Goal: Use online tool/utility: Utilize a website feature to perform a specific function

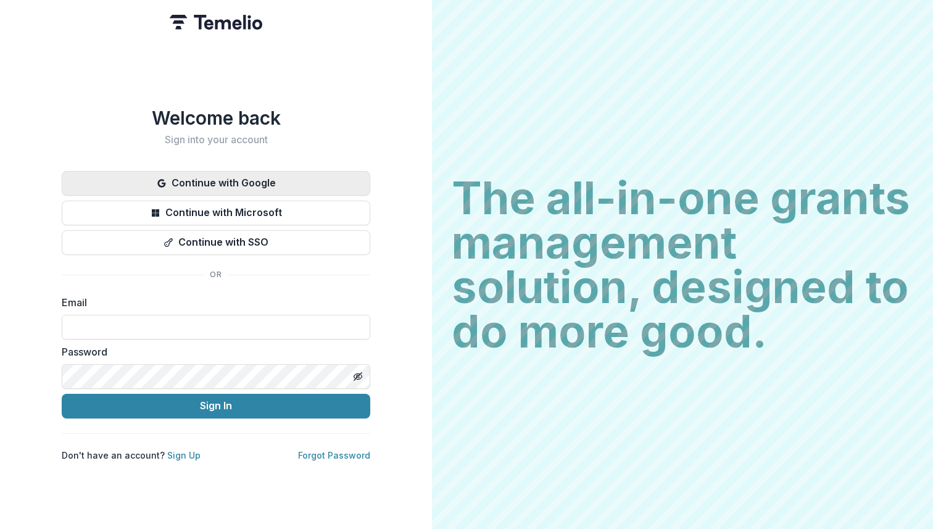
click at [217, 171] on button "Continue with Google" at bounding box center [216, 183] width 309 height 25
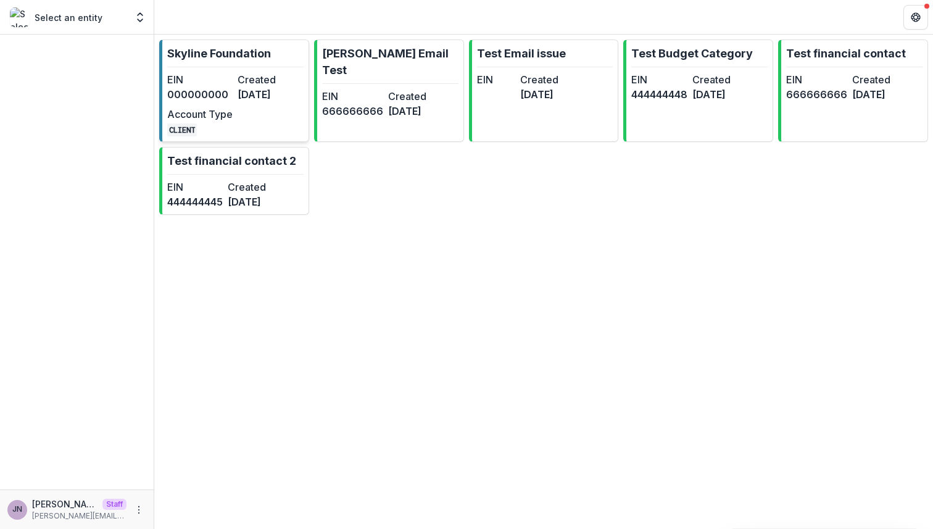
click at [252, 73] on dt "Created" at bounding box center [270, 79] width 65 height 15
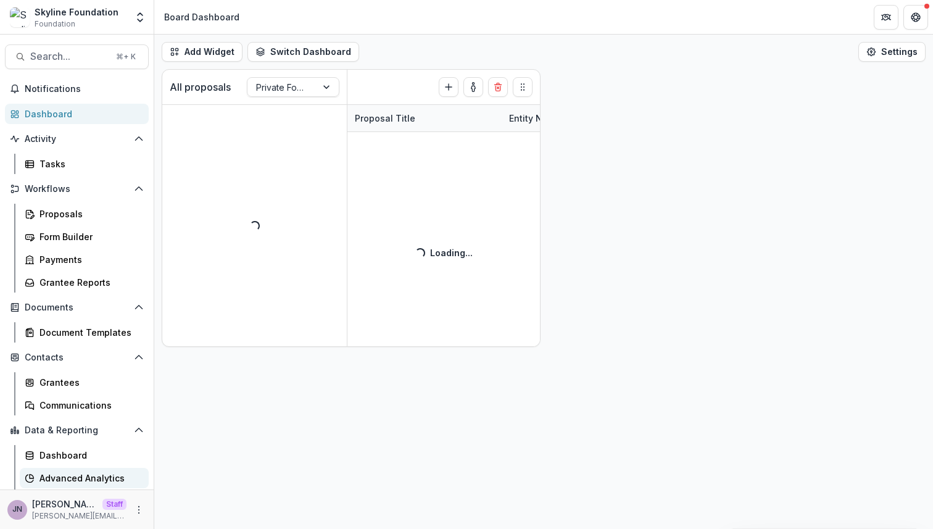
scroll to position [22, 0]
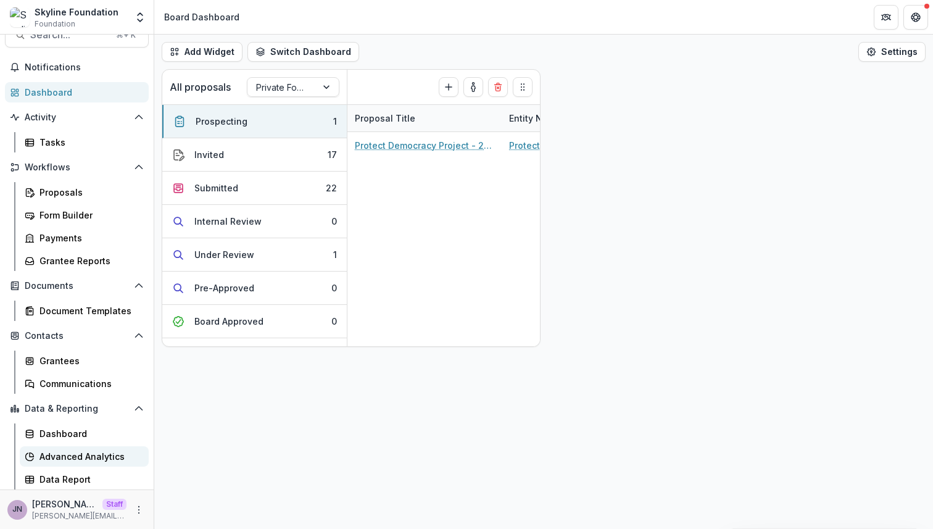
click at [81, 458] on div "Advanced Analytics" at bounding box center [88, 456] width 99 height 13
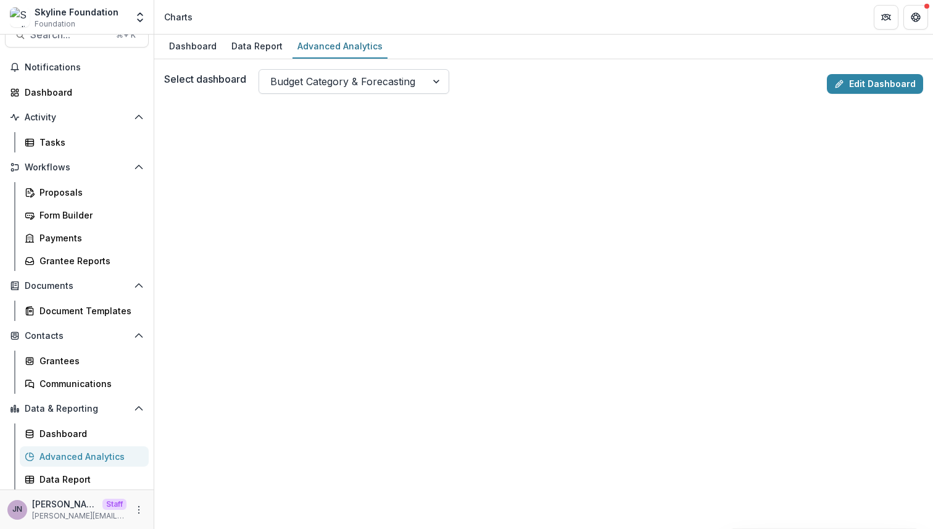
click at [398, 81] on div at bounding box center [342, 81] width 145 height 17
click at [849, 82] on link "Edit Dashboard" at bounding box center [875, 84] width 96 height 20
